Goal: Task Accomplishment & Management: Manage account settings

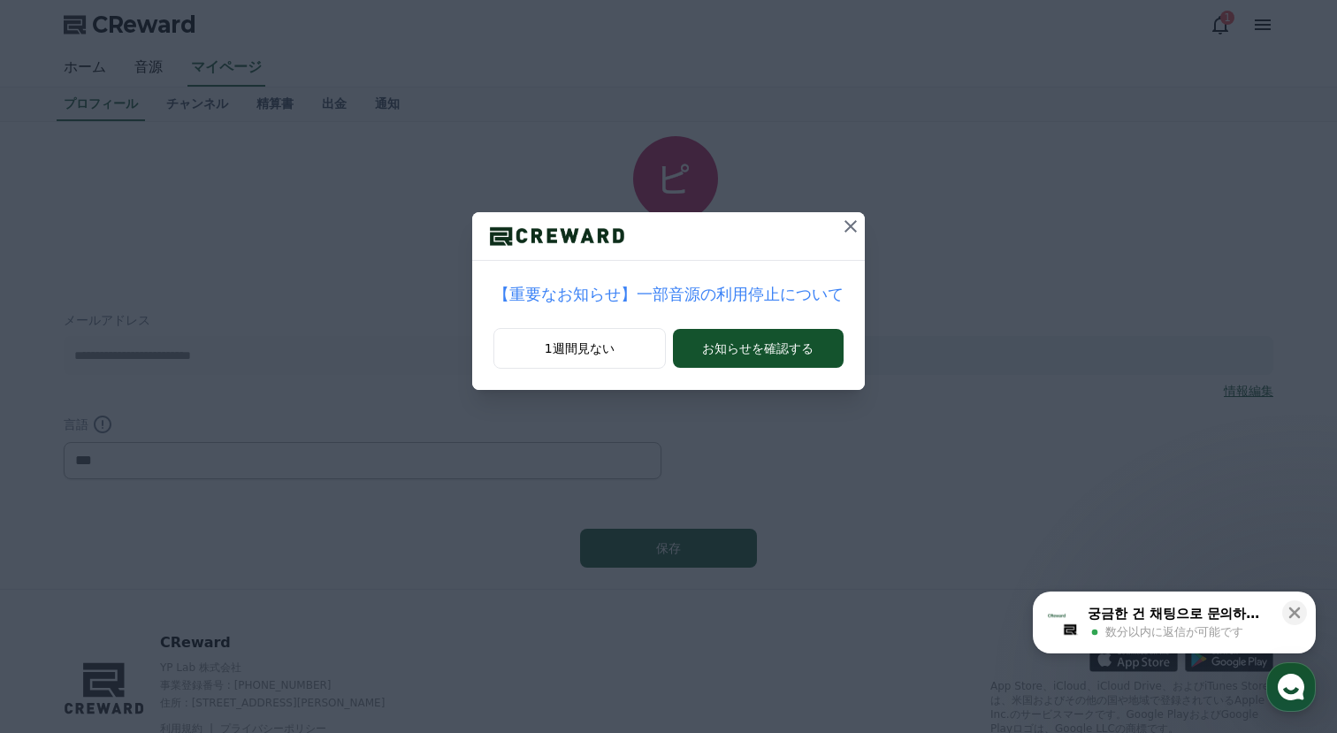
click at [662, 291] on p "【重要なお知らせ】一部音源の利用停止について" at bounding box center [668, 294] width 350 height 25
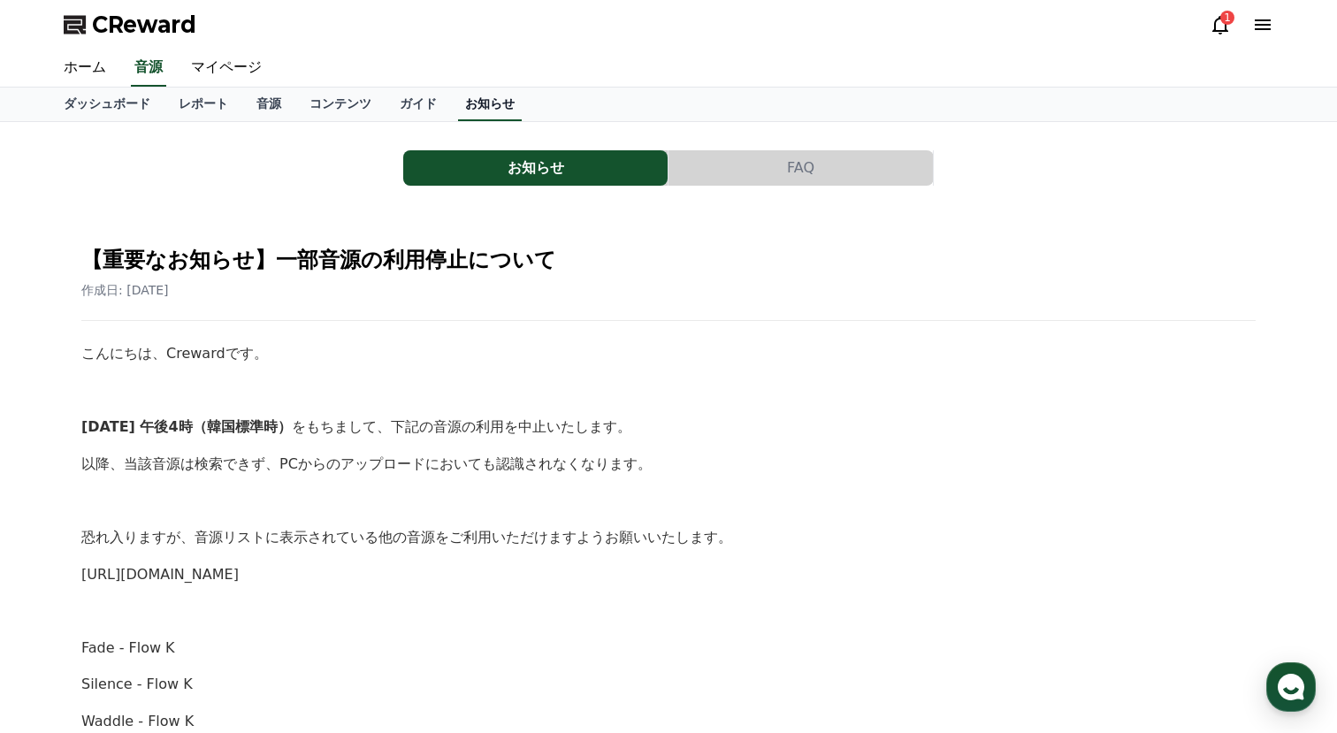
click at [477, 103] on link "お知らせ" at bounding box center [490, 105] width 64 height 34
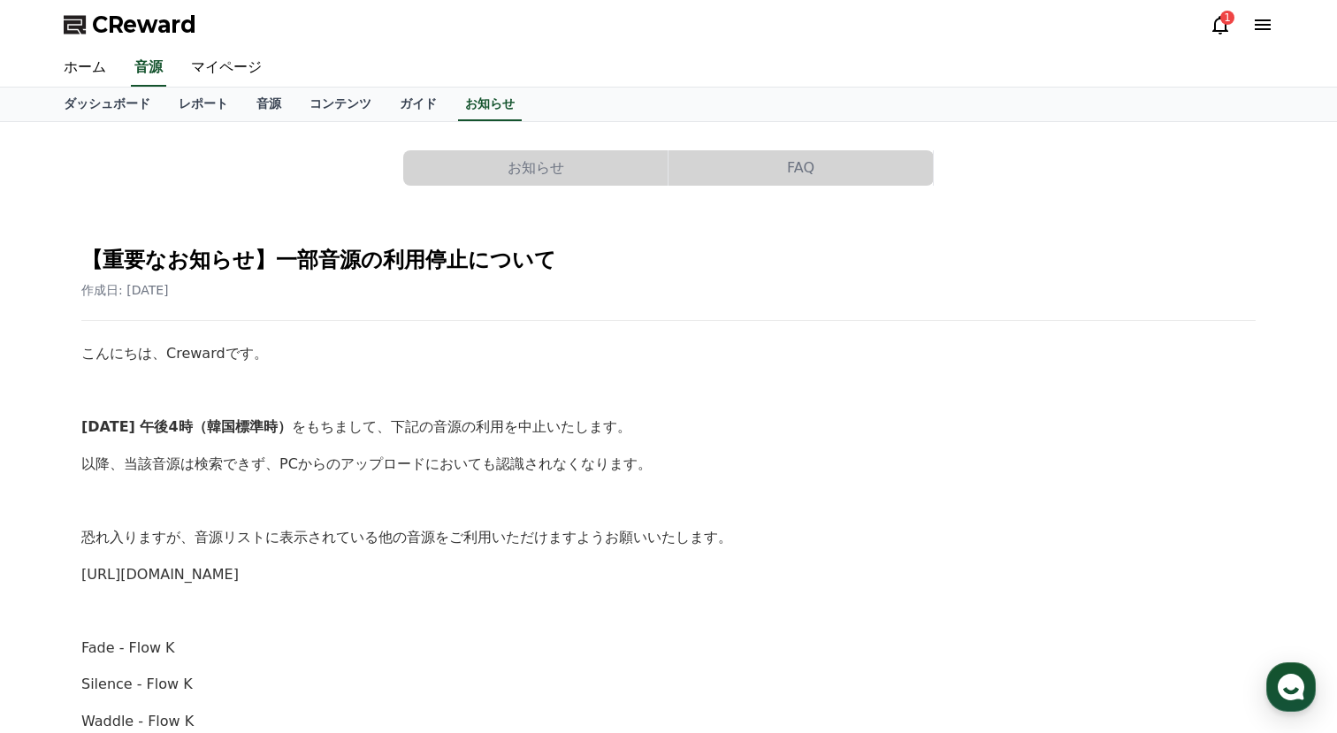
click at [479, 168] on button "お知らせ" at bounding box center [535, 167] width 264 height 35
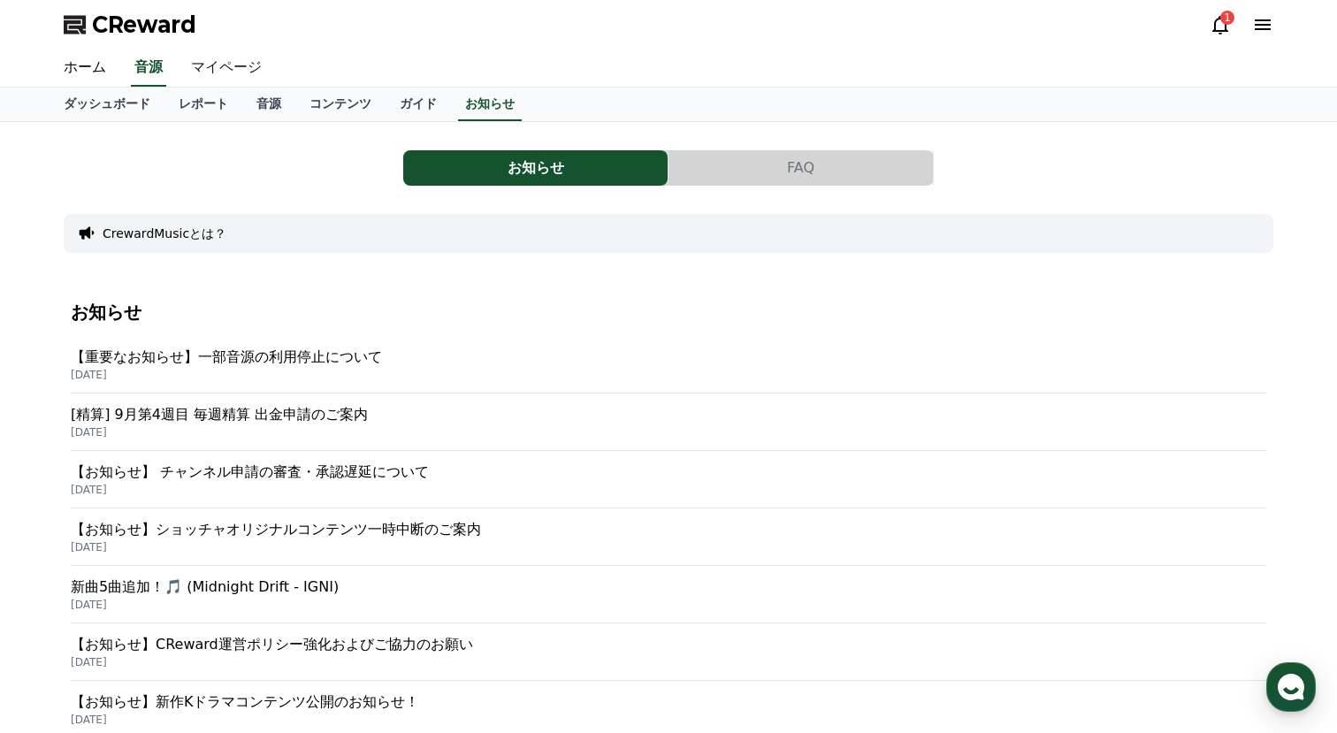
click at [210, 70] on link "マイページ" at bounding box center [226, 68] width 99 height 37
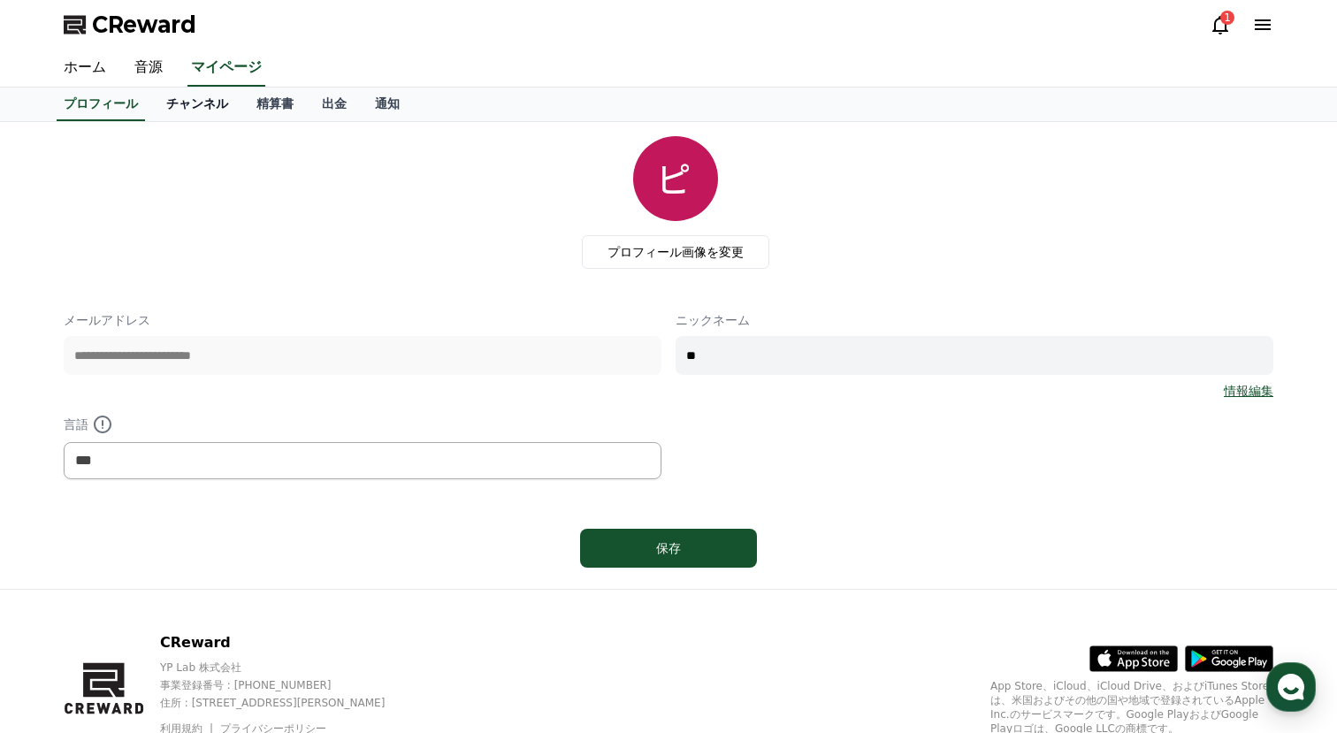
click at [207, 112] on link "チャンネル" at bounding box center [197, 105] width 90 height 34
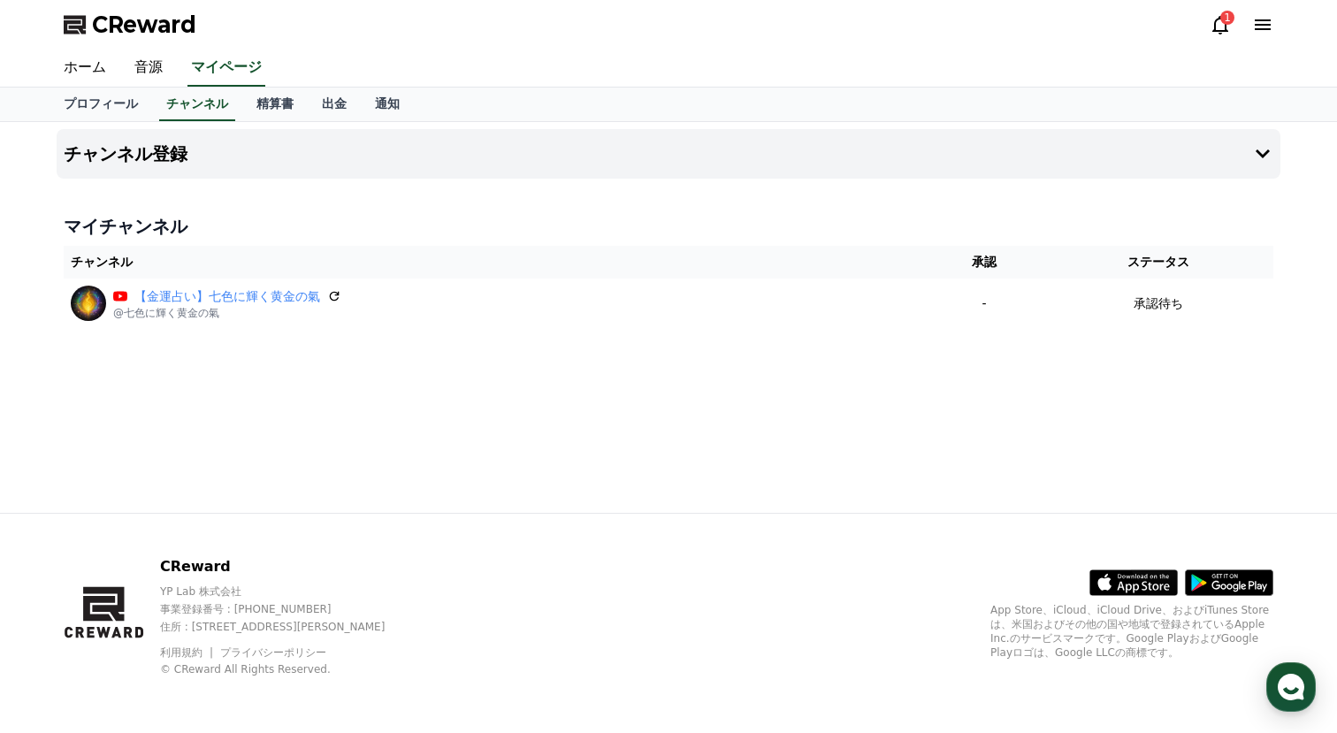
click at [1221, 25] on icon at bounding box center [1219, 24] width 21 height 21
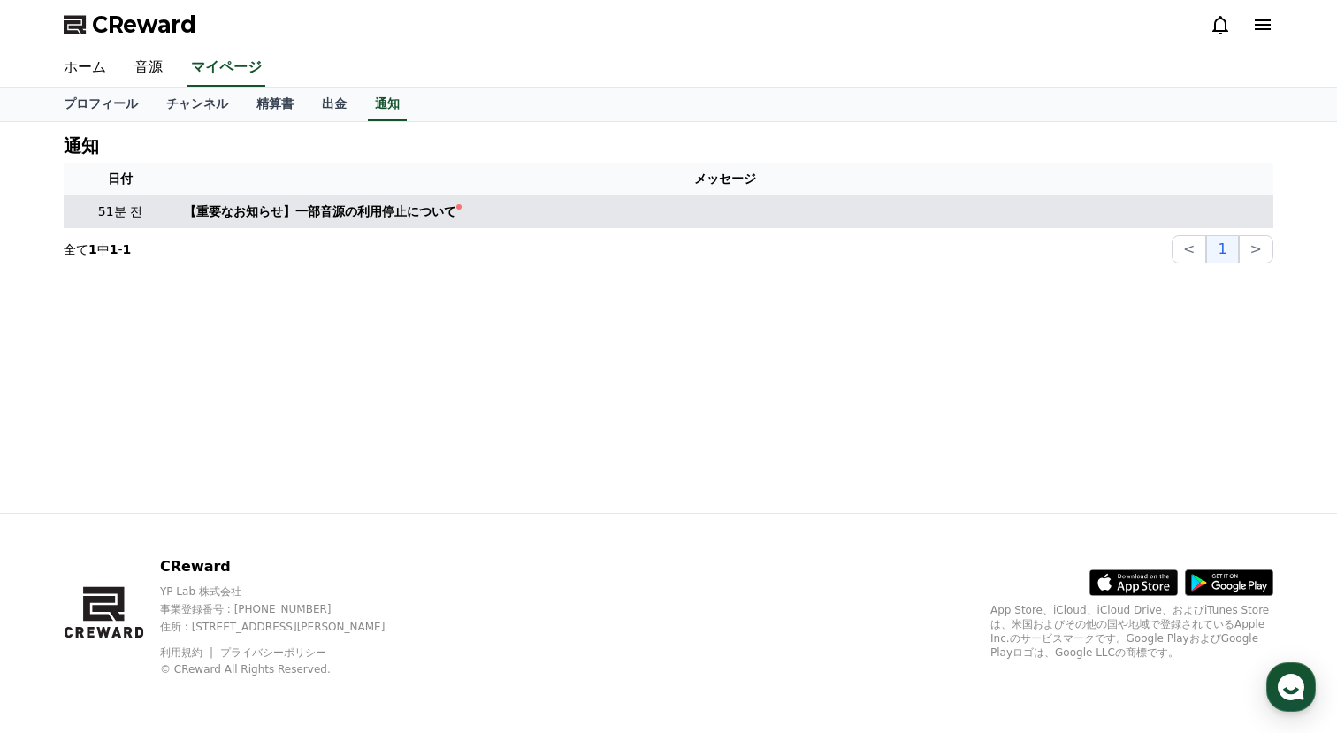
click at [591, 222] on td "【重要なお知らせ】一部音源の利用停止について" at bounding box center [725, 211] width 1096 height 33
click at [588, 218] on link "【重要なお知らせ】一部音源の利用停止について" at bounding box center [725, 211] width 1082 height 19
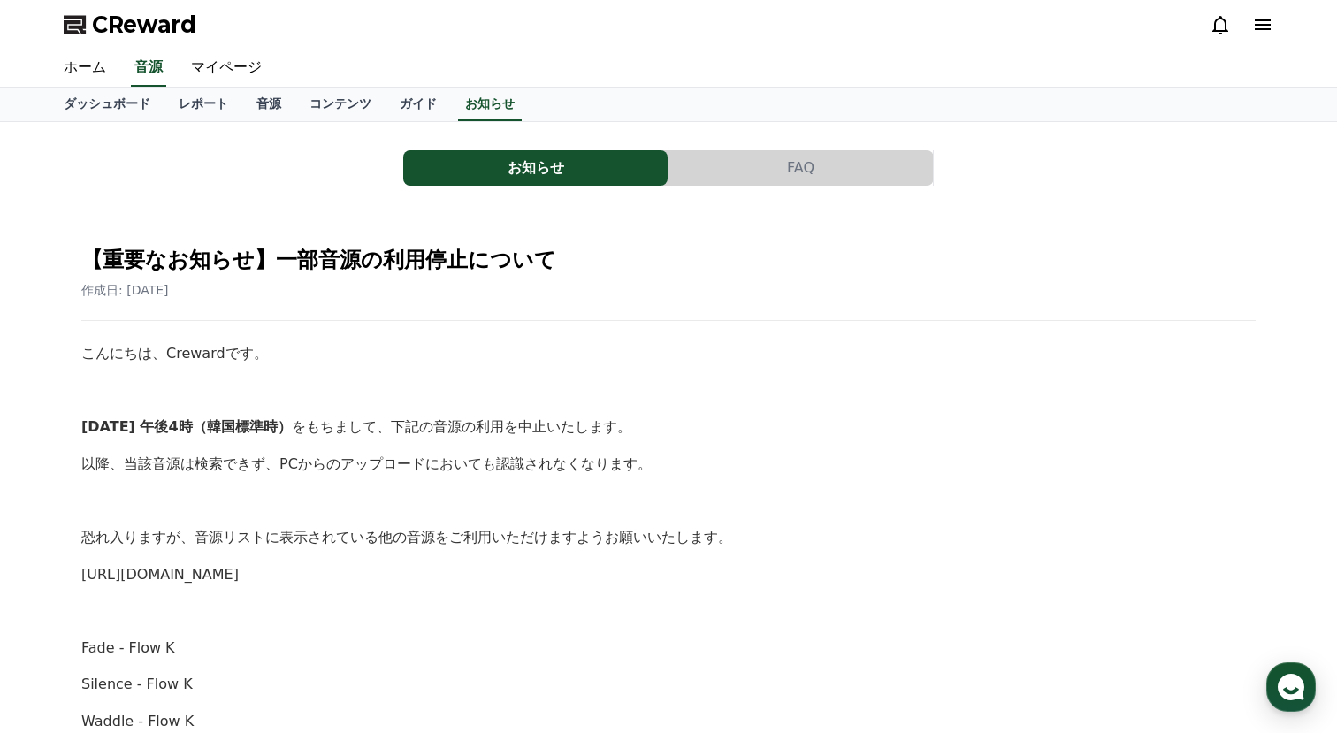
click at [1253, 34] on icon at bounding box center [1262, 24] width 21 height 21
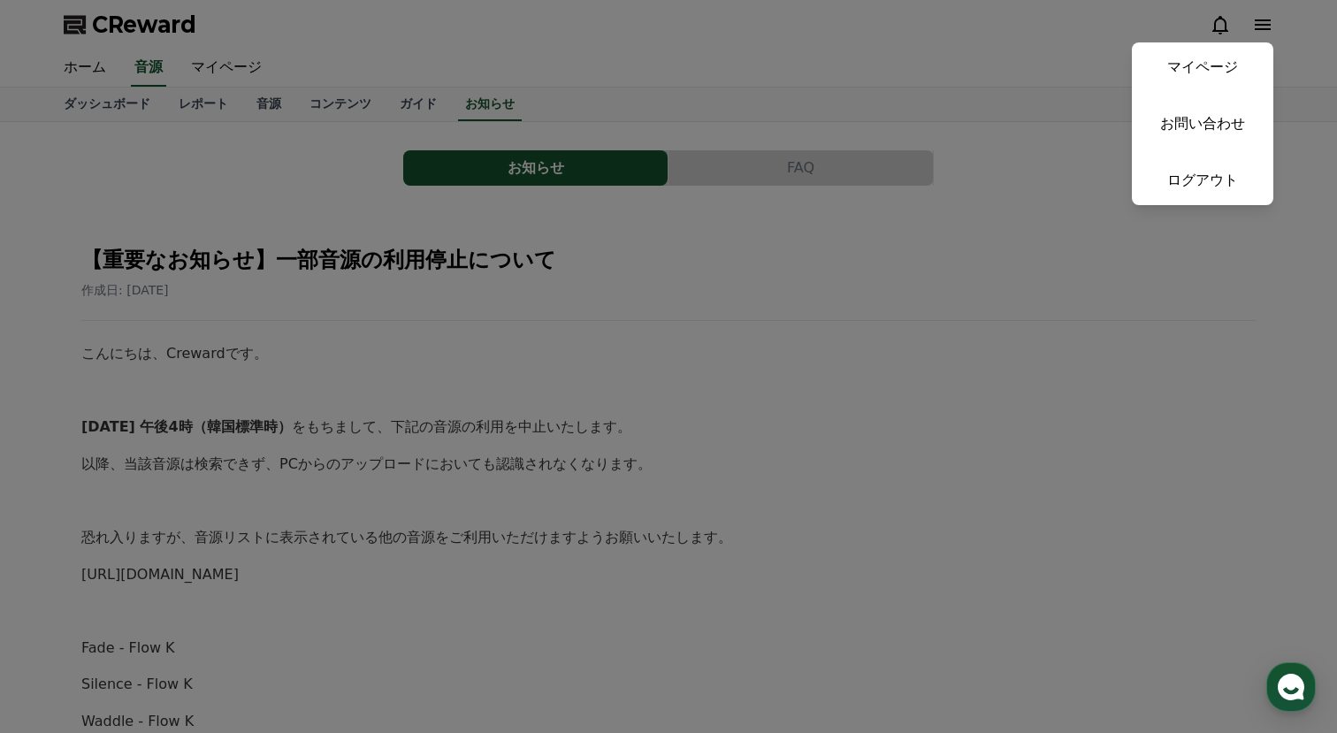
click at [982, 230] on button "close" at bounding box center [668, 366] width 1337 height 733
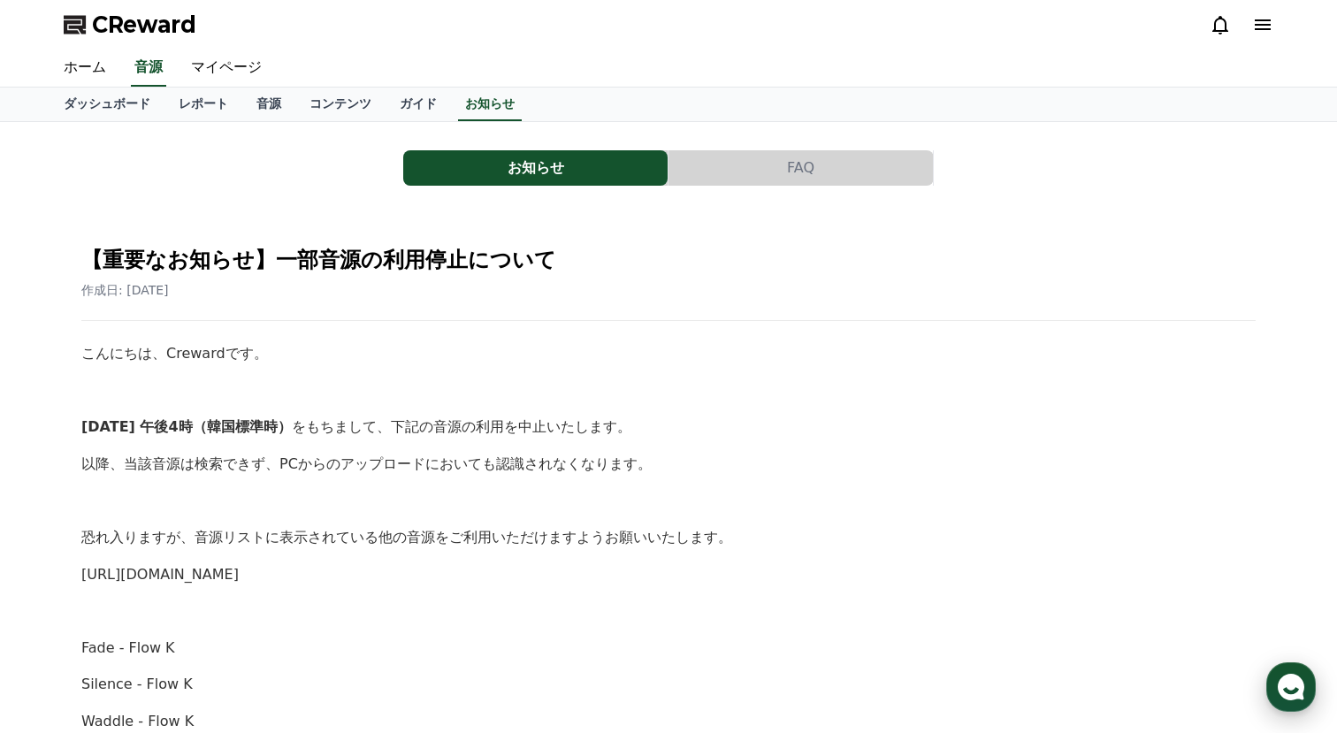
click at [1297, 681] on use "button" at bounding box center [1290, 687] width 27 height 27
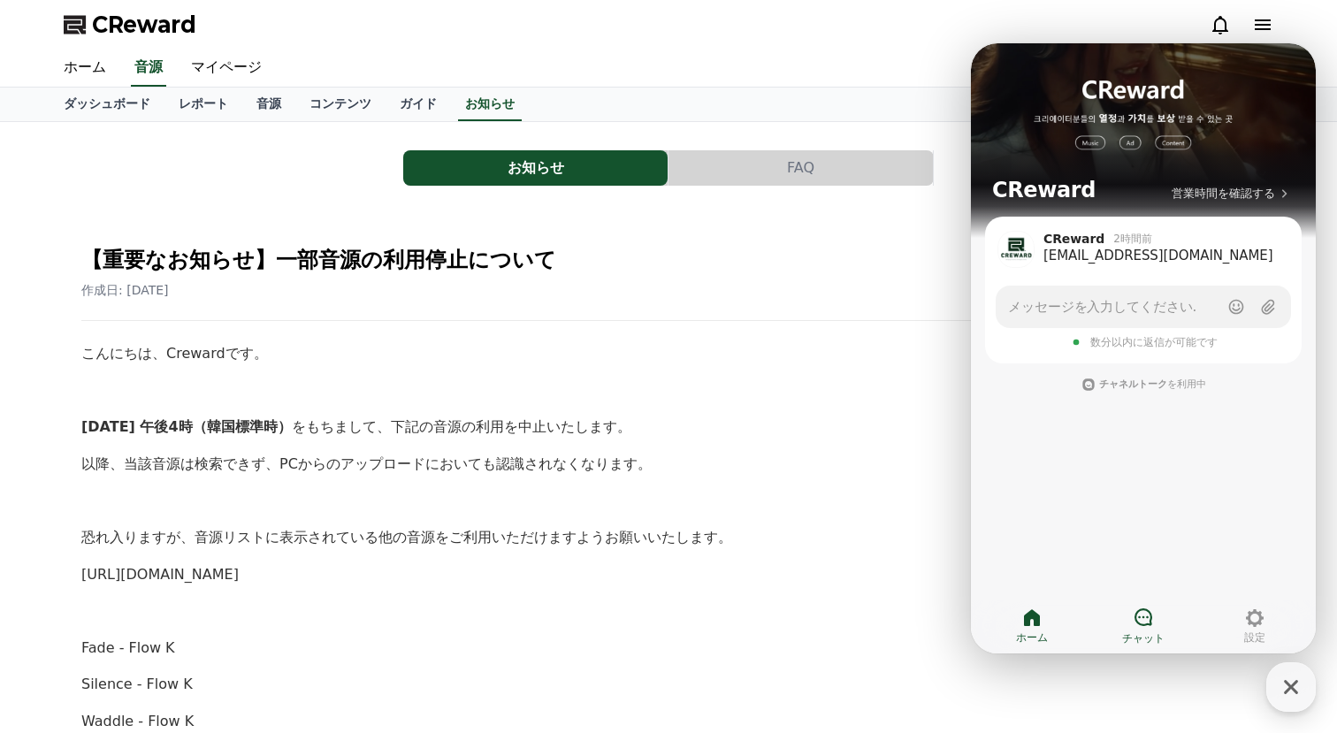
click at [1127, 608] on link "チャット" at bounding box center [1142, 626] width 111 height 44
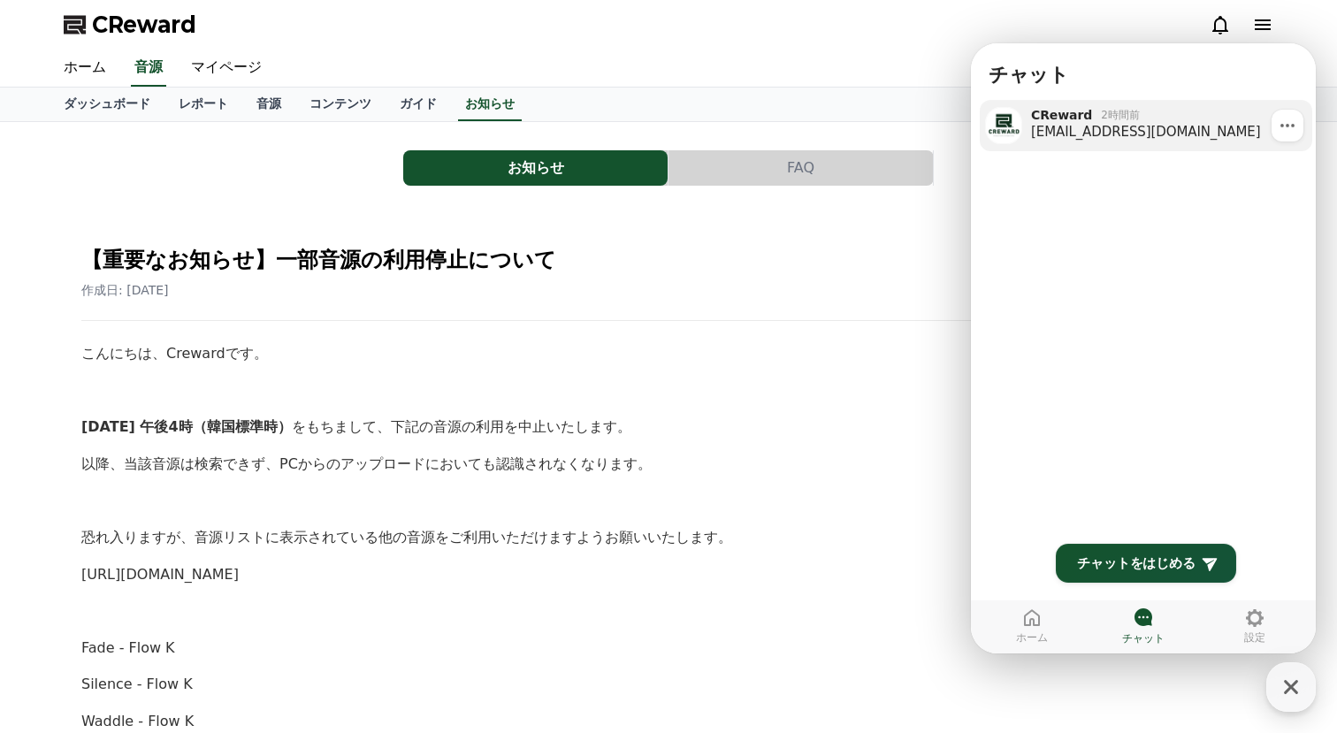
click at [1131, 114] on div "2時間前" at bounding box center [1120, 115] width 38 height 14
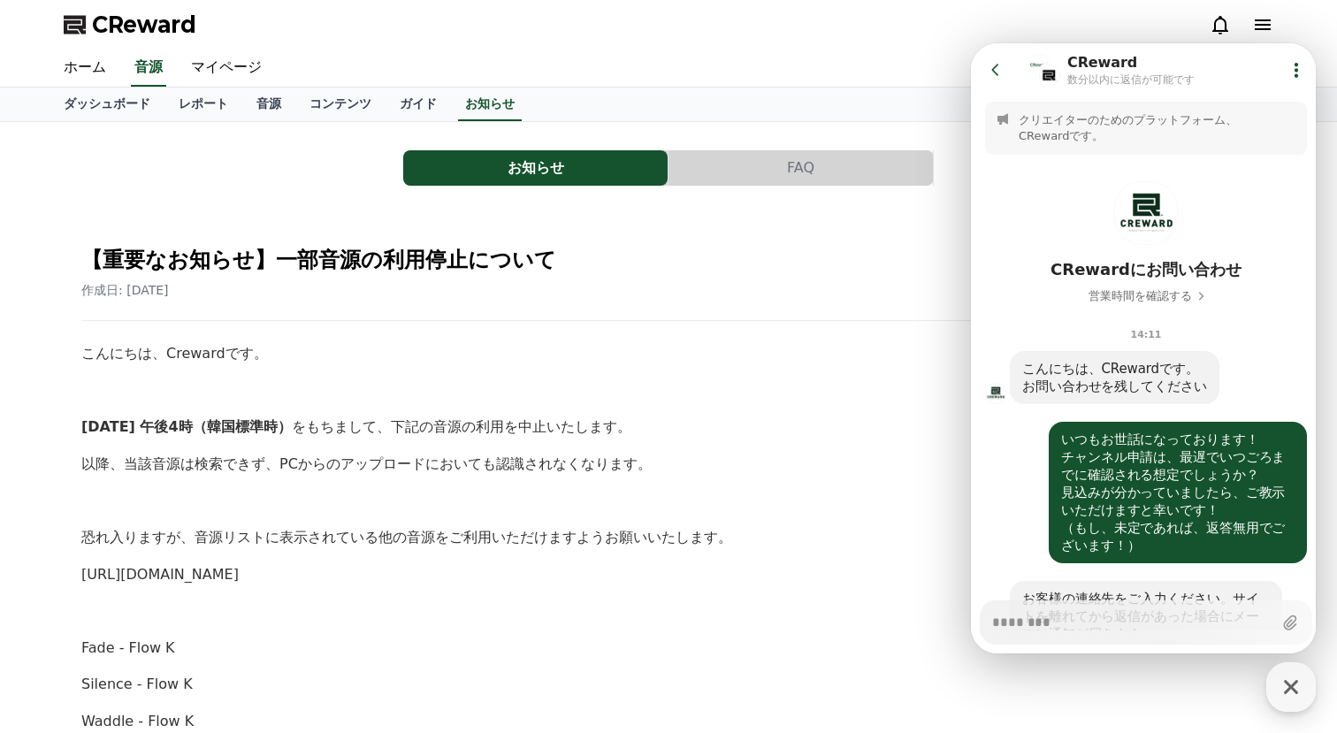
scroll to position [295, 0]
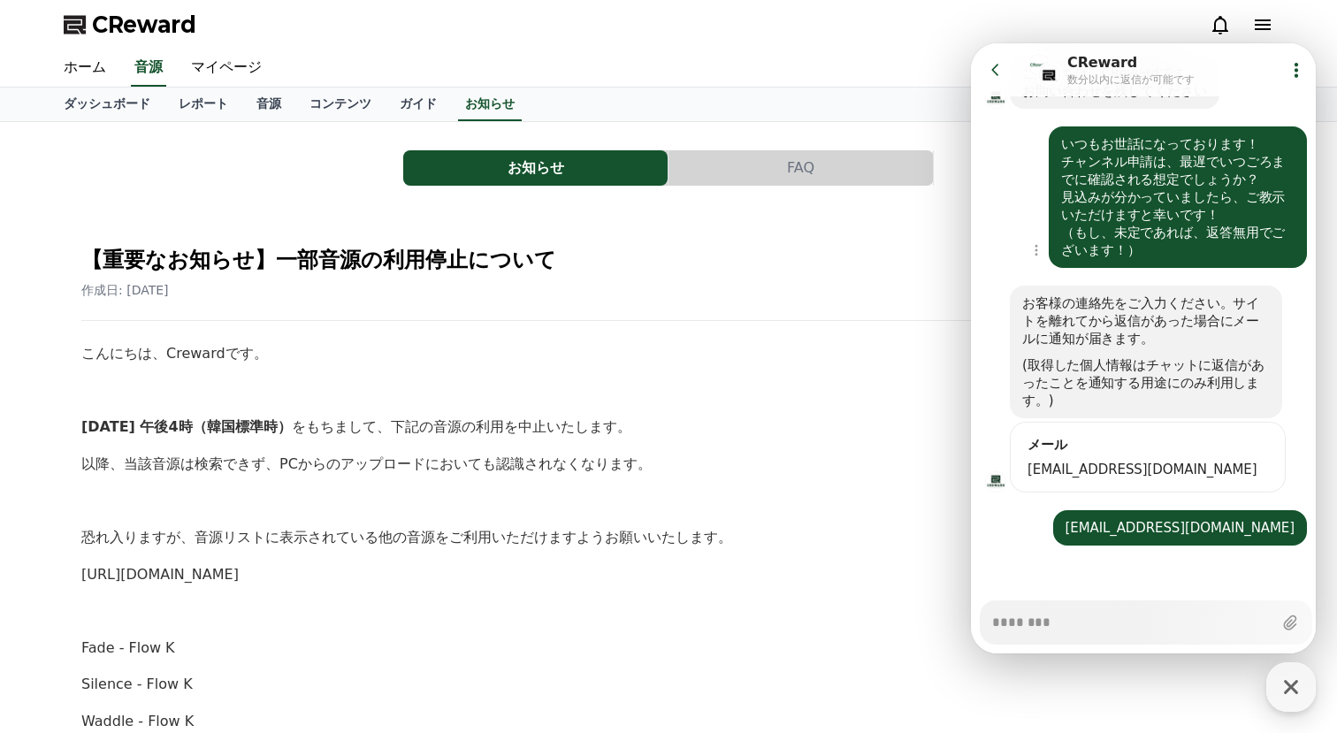
type textarea "*"
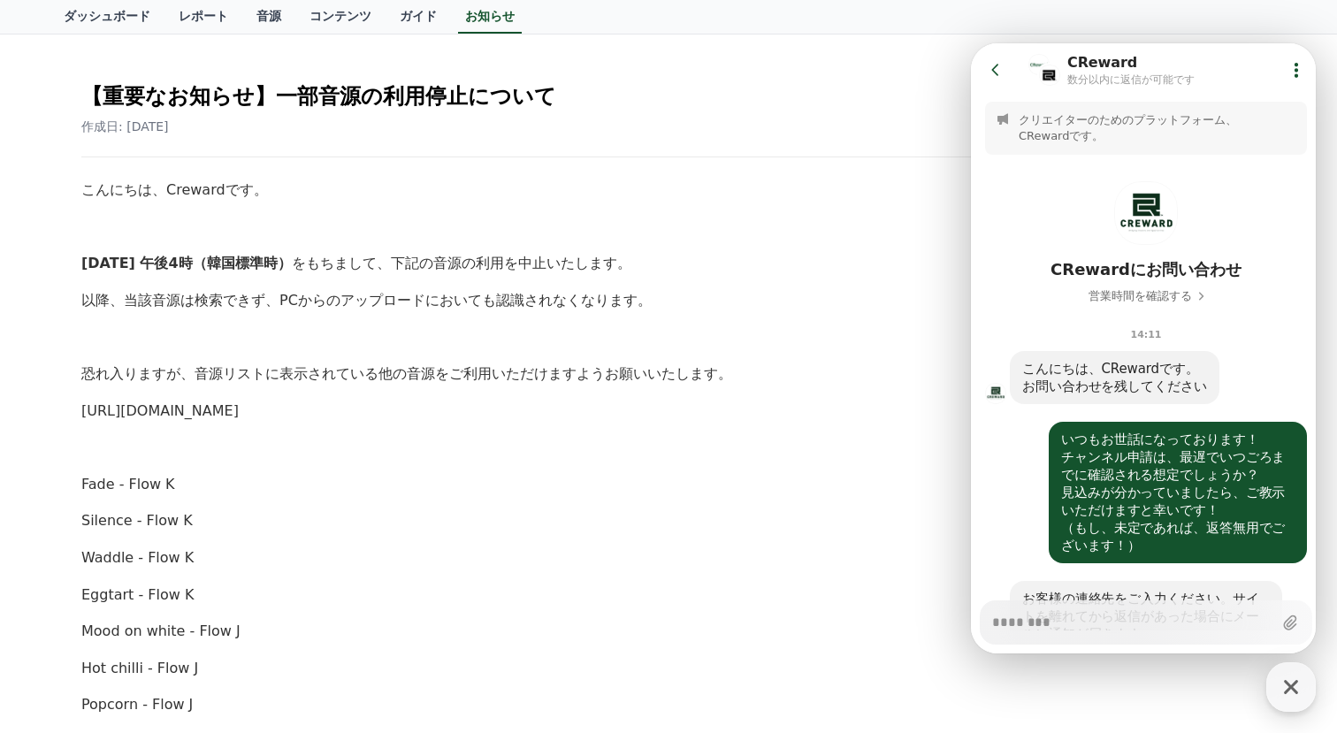
scroll to position [0, 0]
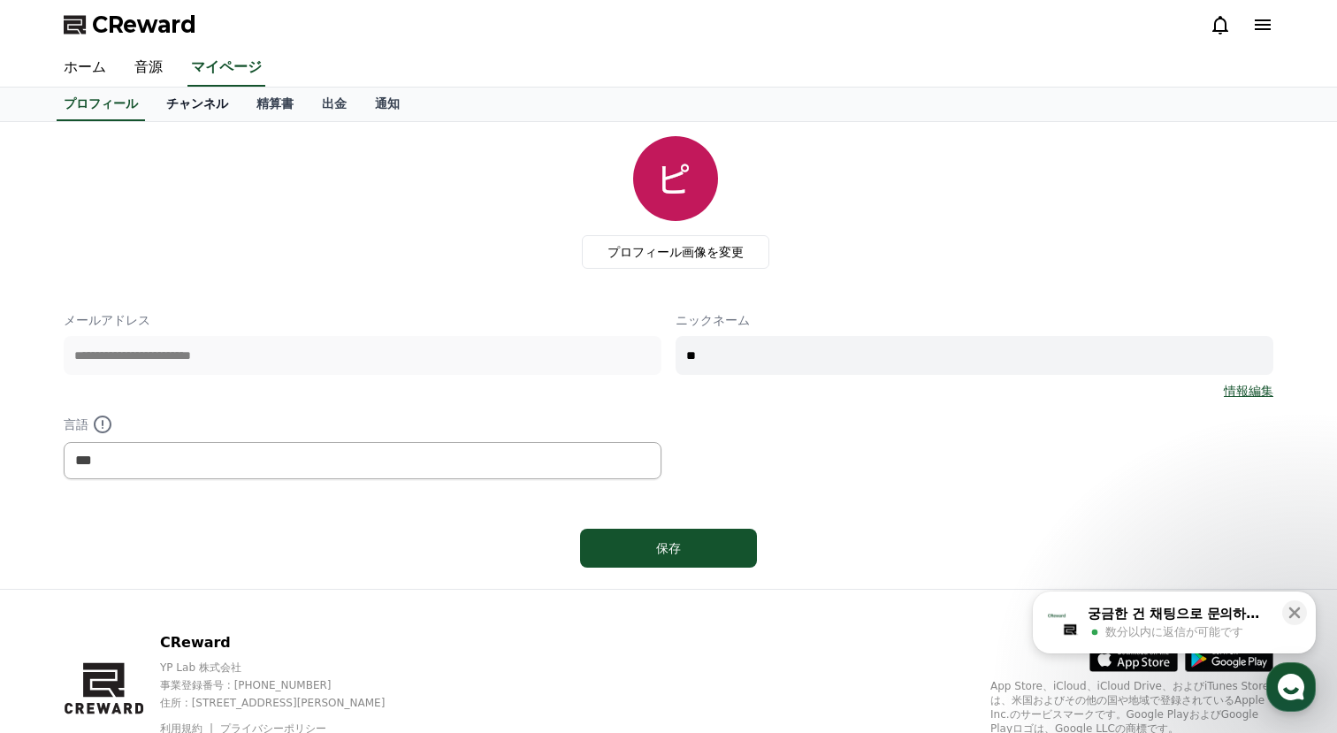
click at [181, 106] on link "チャンネル" at bounding box center [197, 105] width 90 height 34
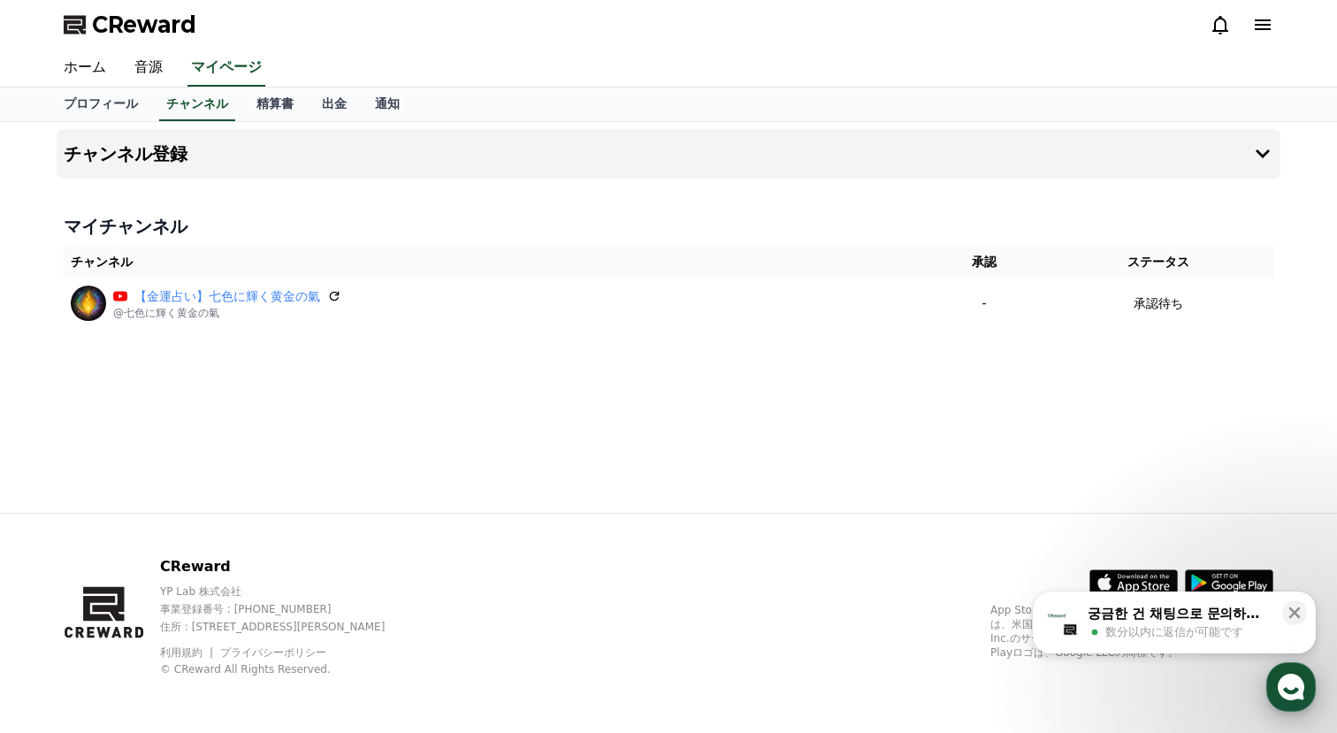
click at [1279, 679] on icon "button" at bounding box center [1291, 687] width 32 height 32
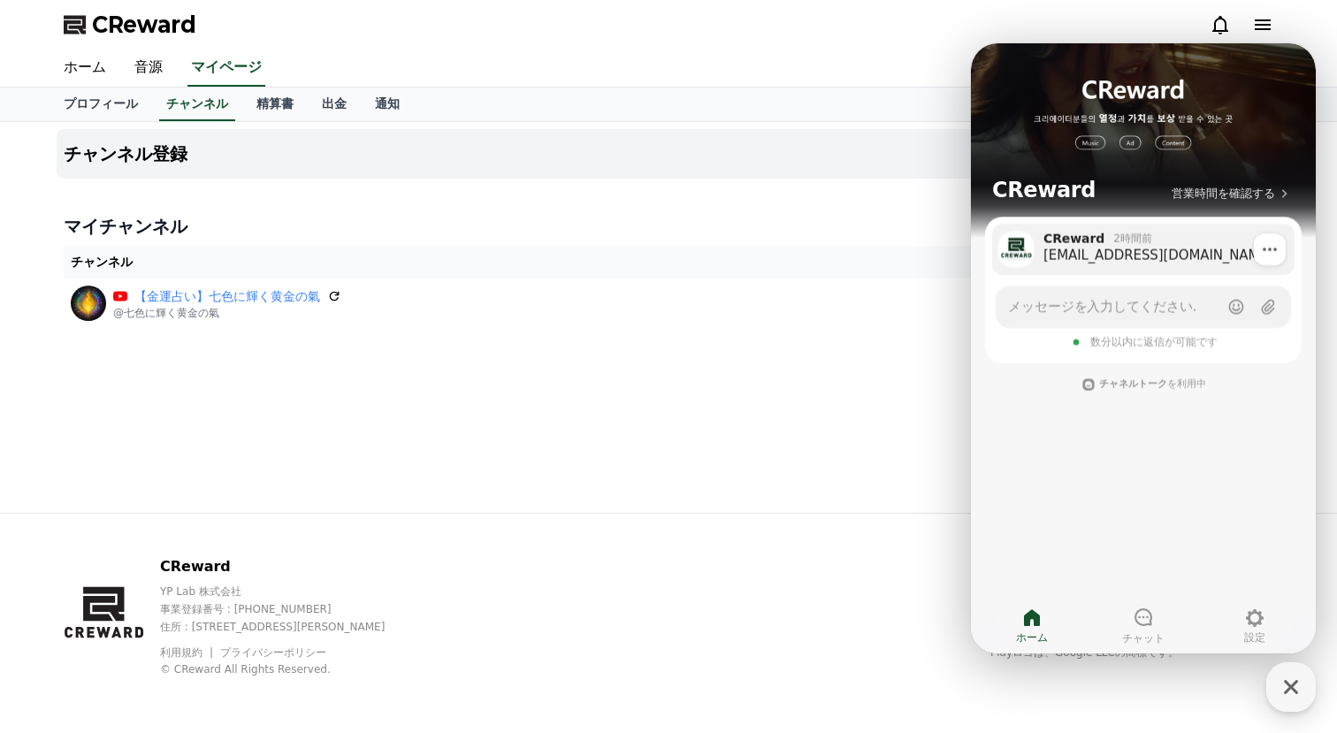
click at [1147, 248] on div "[EMAIL_ADDRESS][DOMAIN_NAME]" at bounding box center [1162, 256] width 239 height 18
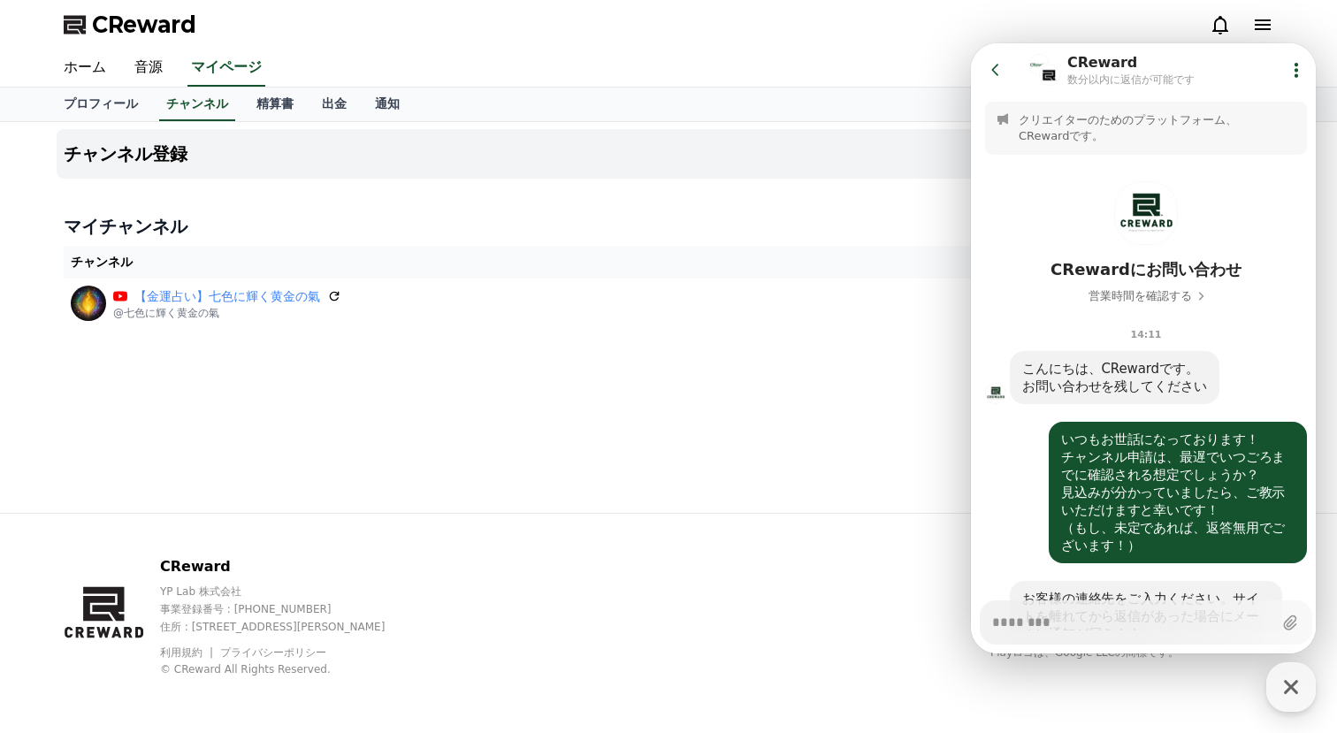
click at [1156, 113] on p "クリエイターのためのプラットフォーム、 CRewardです。" at bounding box center [1157, 128] width 278 height 32
type textarea "*"
click at [999, 69] on icon at bounding box center [996, 70] width 18 height 18
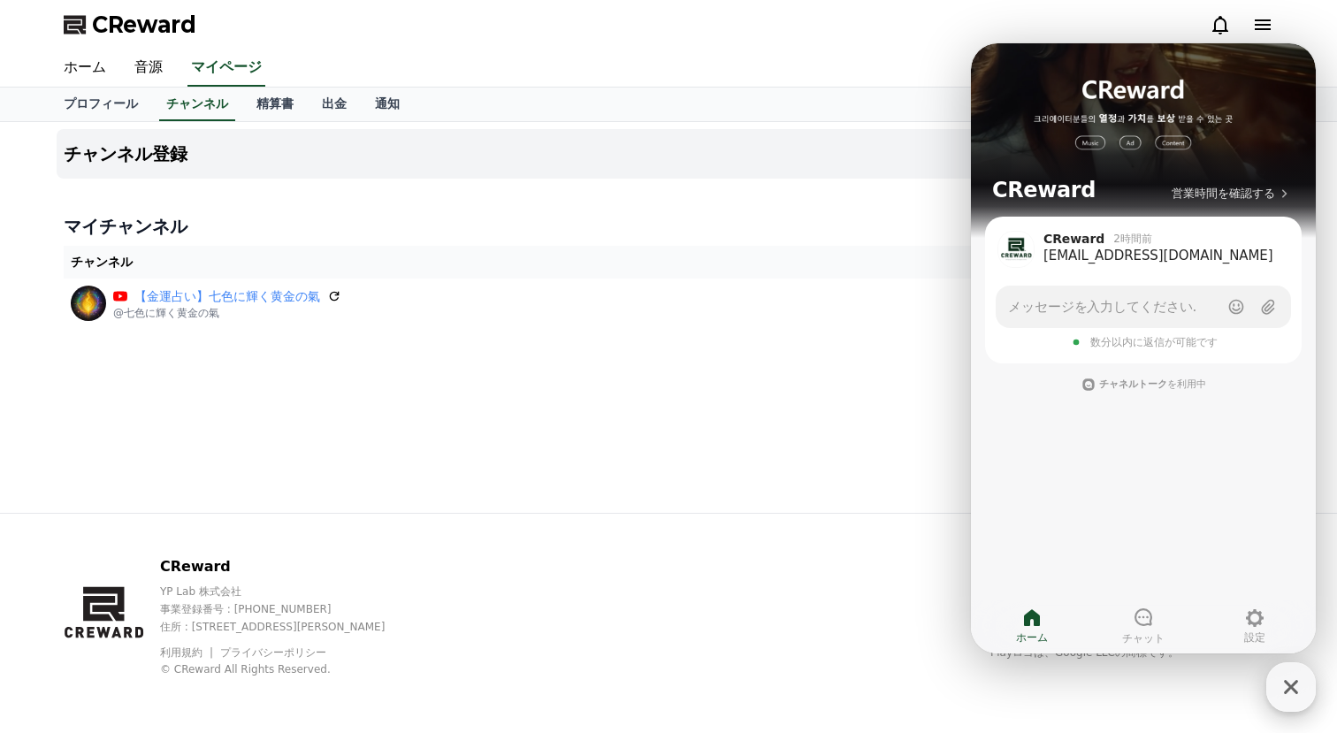
click at [1284, 687] on icon "button" at bounding box center [1291, 687] width 32 height 32
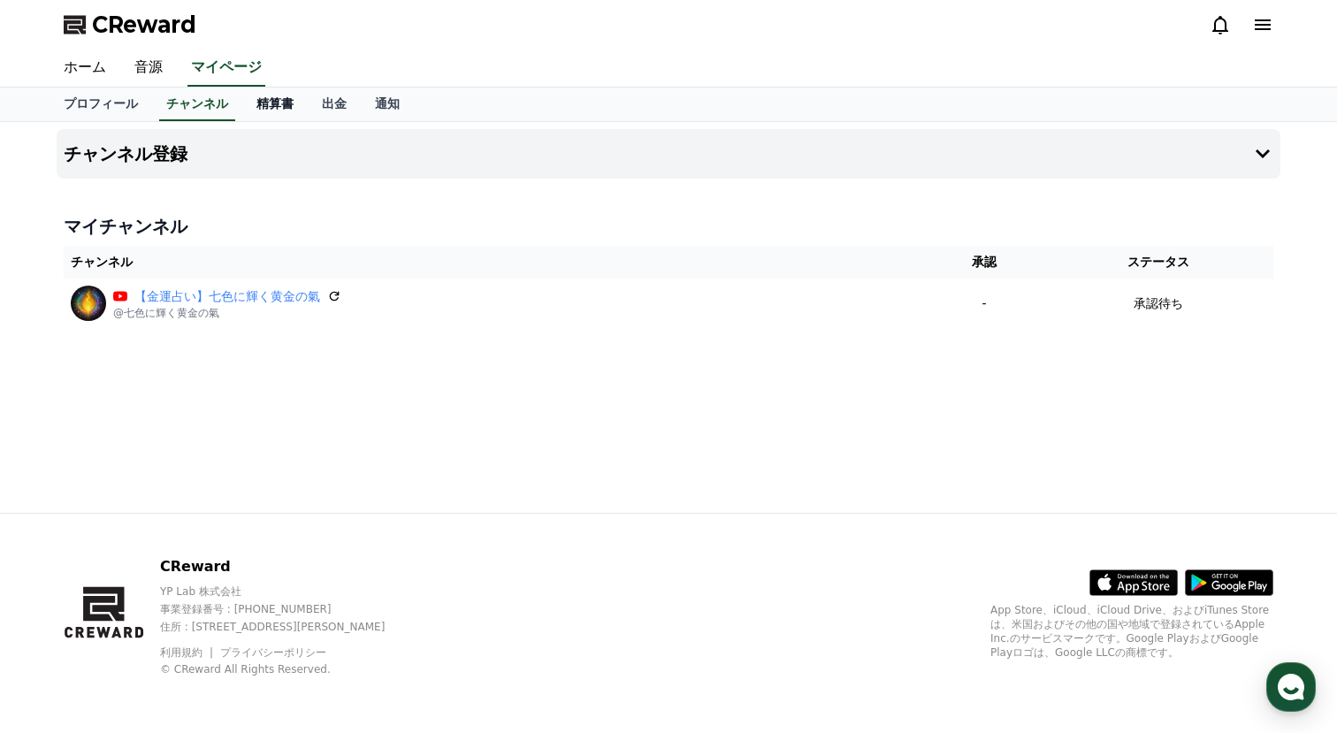
click at [277, 111] on link "精算書" at bounding box center [274, 105] width 65 height 34
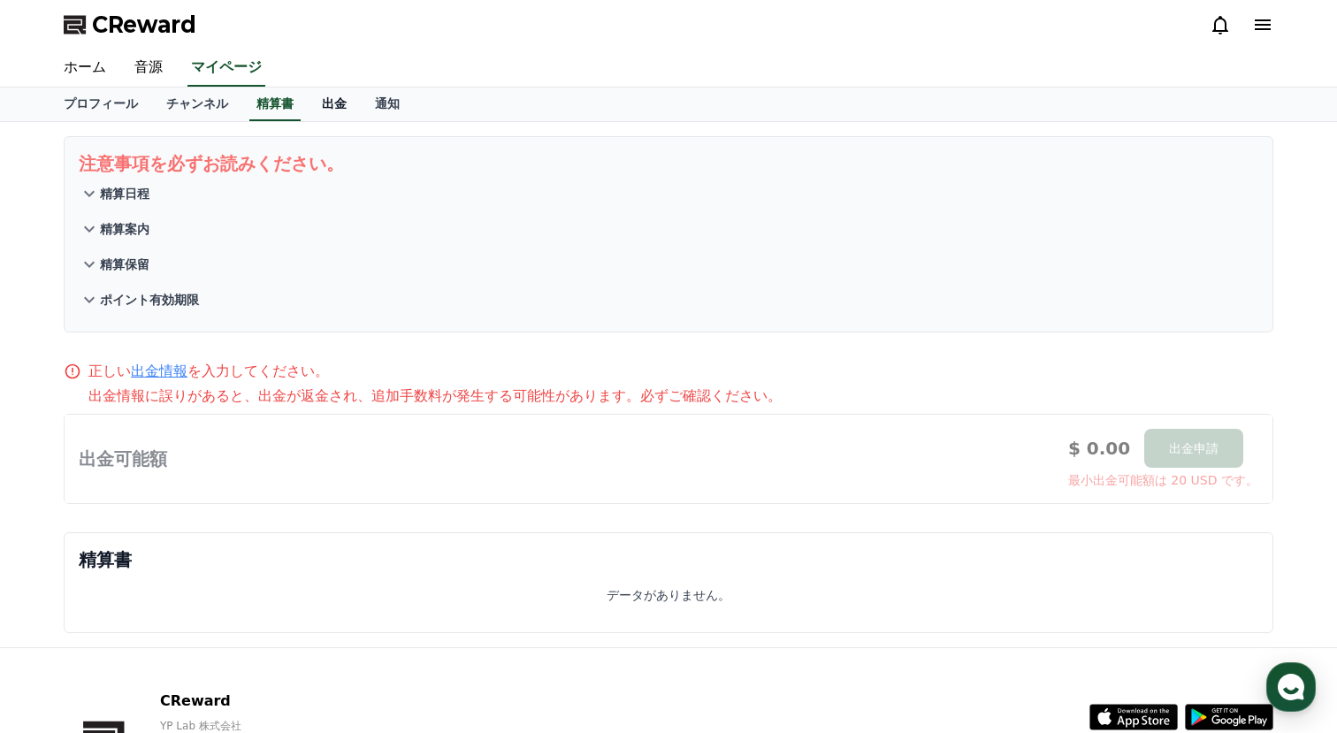
click at [346, 108] on link "出金" at bounding box center [334, 105] width 53 height 34
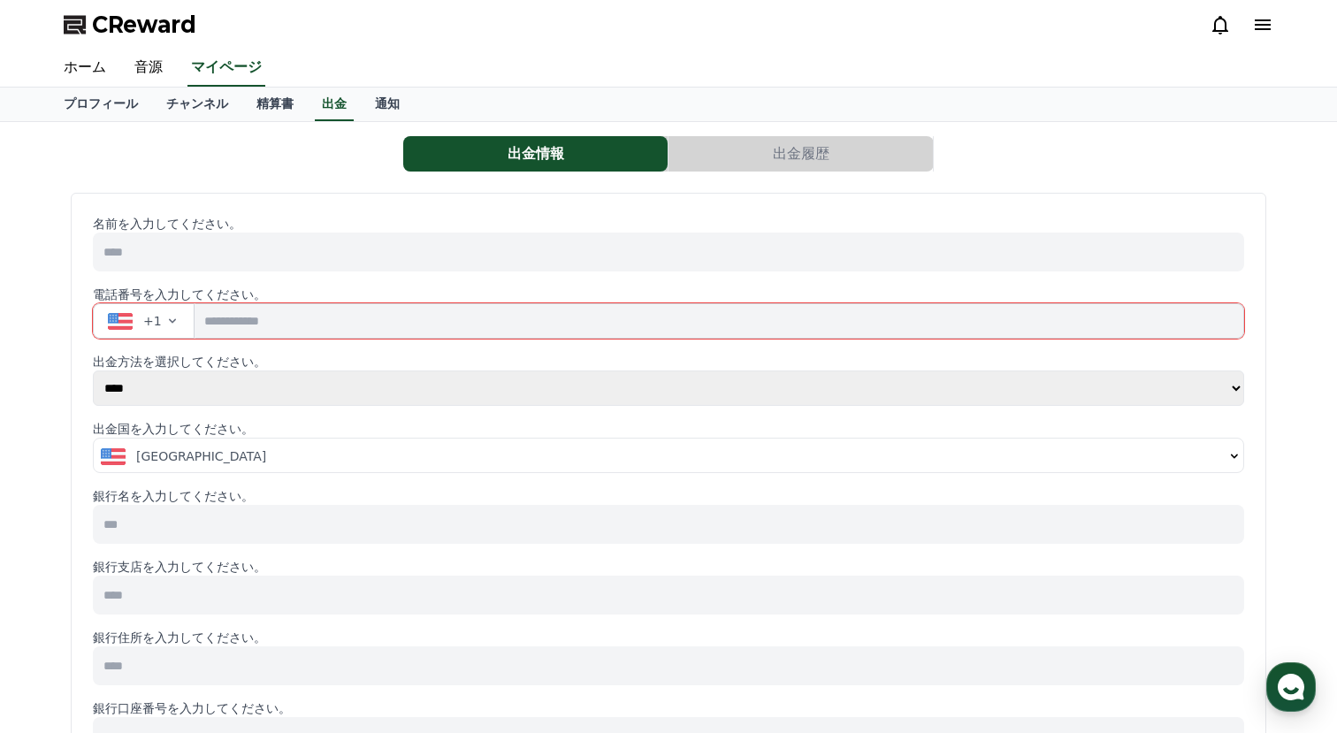
click at [237, 523] on input at bounding box center [668, 524] width 1151 height 39
click at [344, 152] on div "出金情報 出金履歴" at bounding box center [668, 153] width 1209 height 35
click at [387, 103] on link "通知" at bounding box center [387, 105] width 53 height 34
